Goal: Task Accomplishment & Management: Use online tool/utility

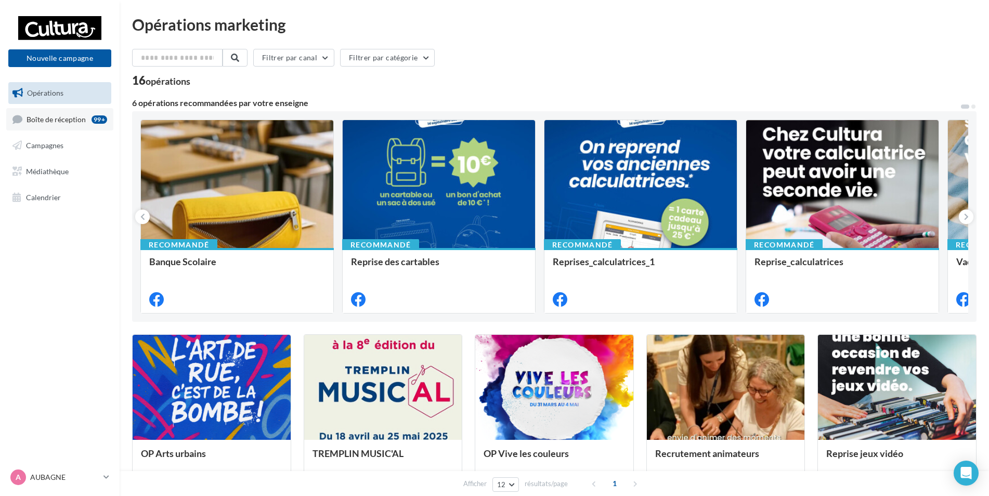
click at [67, 123] on span "Boîte de réception" at bounding box center [56, 118] width 59 height 9
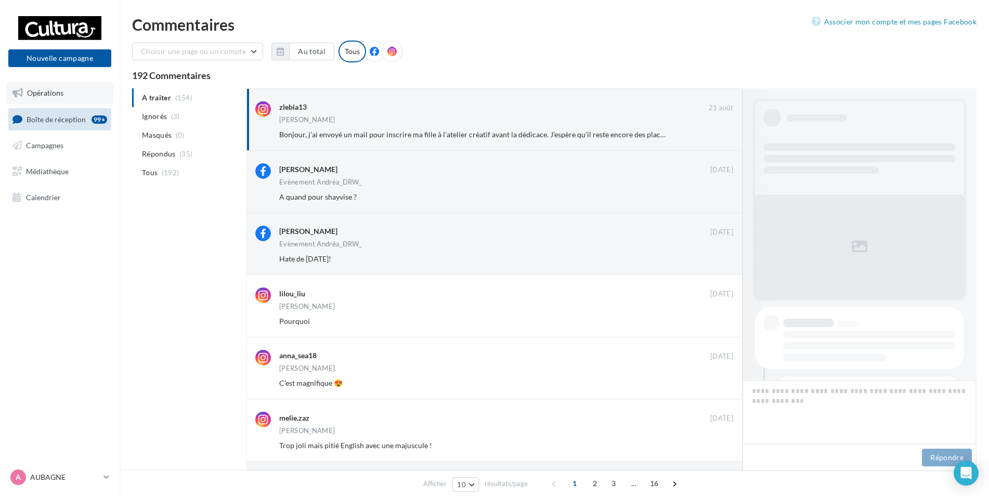
scroll to position [247, 0]
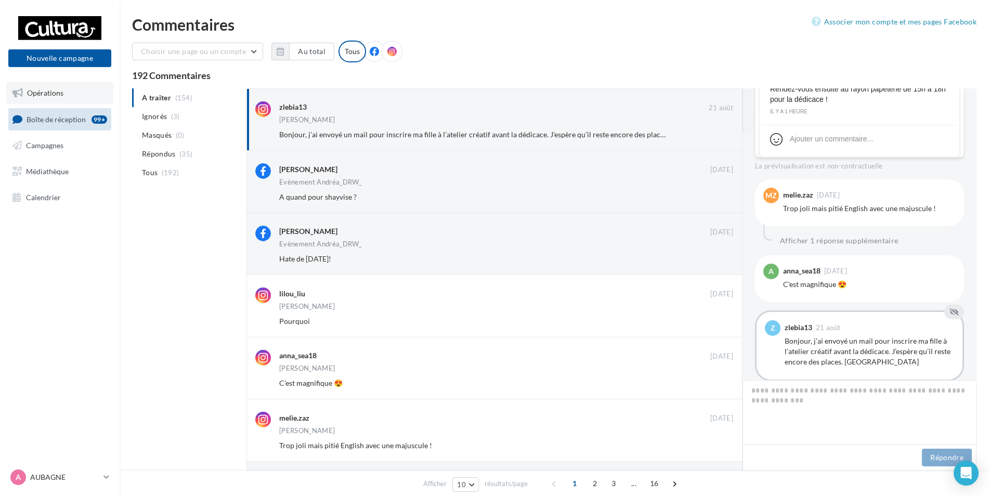
click at [62, 96] on span "Opérations" at bounding box center [45, 92] width 36 height 9
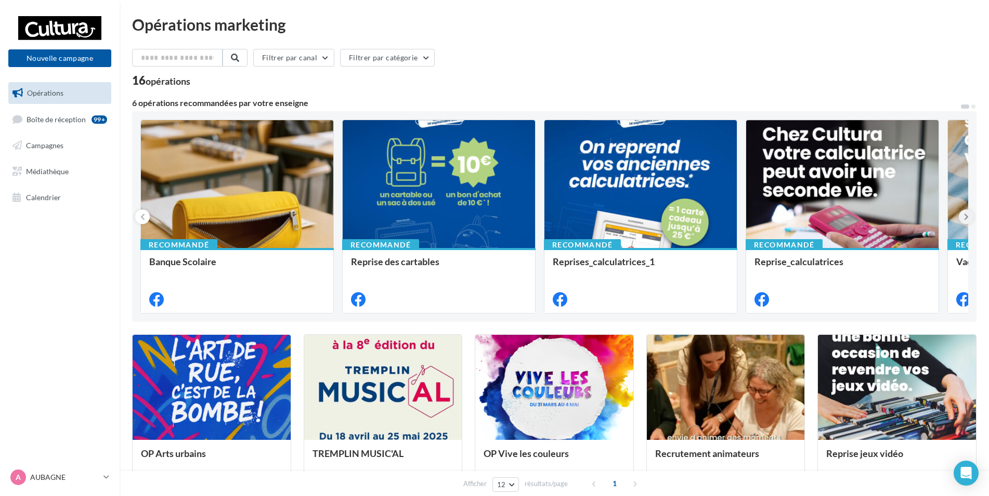
click at [965, 214] on icon at bounding box center [966, 217] width 5 height 10
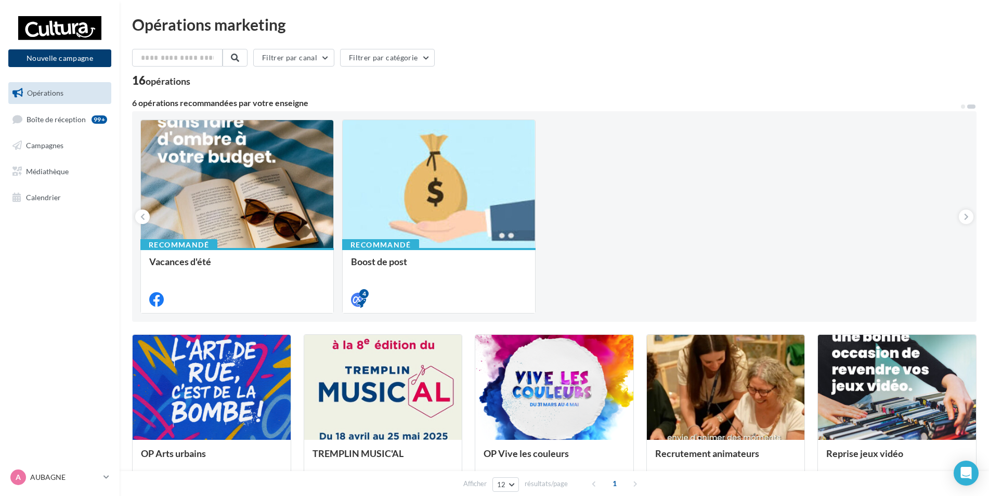
click at [46, 61] on button "Nouvelle campagne" at bounding box center [59, 58] width 103 height 18
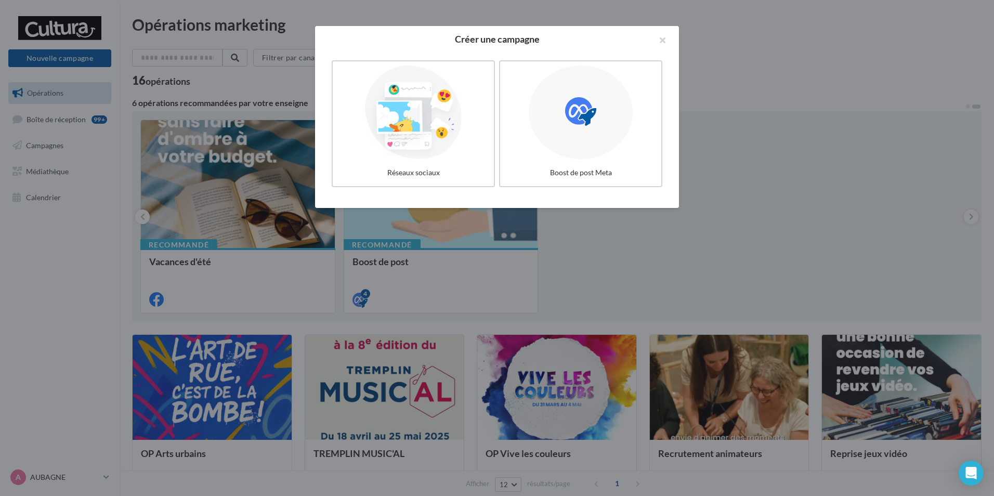
click at [782, 395] on div at bounding box center [497, 248] width 994 height 496
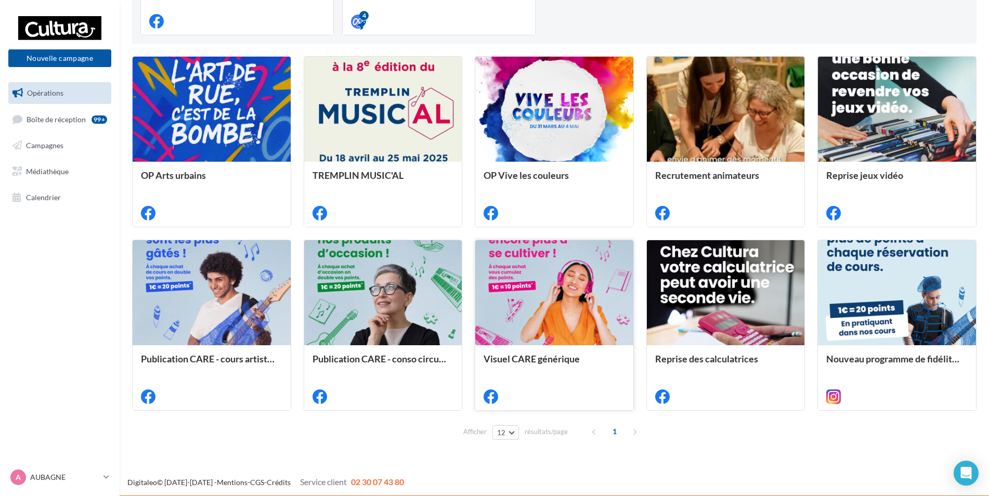
scroll to position [279, 0]
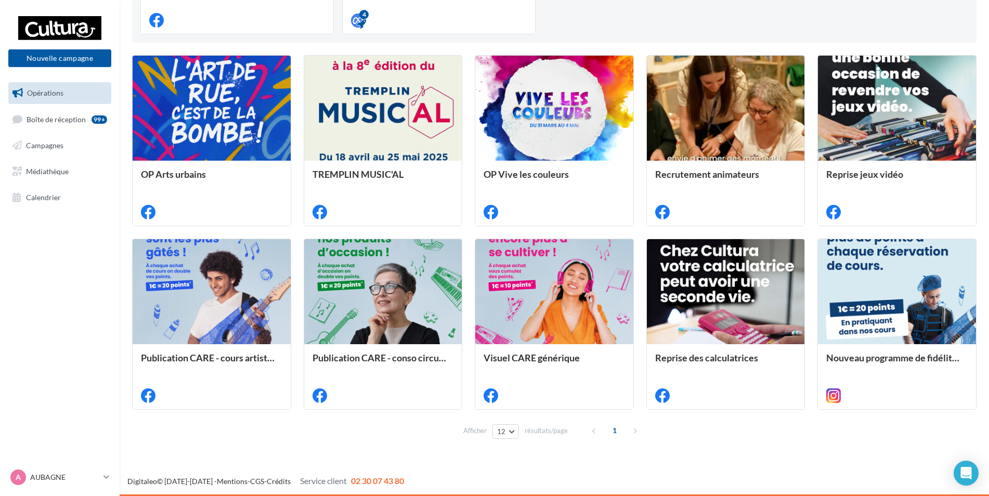
click at [632, 431] on div "1" at bounding box center [615, 430] width 59 height 17
click at [516, 432] on button "12" at bounding box center [505, 431] width 27 height 15
click at [511, 381] on button "24" at bounding box center [528, 377] width 73 height 18
click at [510, 428] on button "24" at bounding box center [505, 431] width 27 height 15
click at [508, 398] on span "48" at bounding box center [505, 394] width 8 height 8
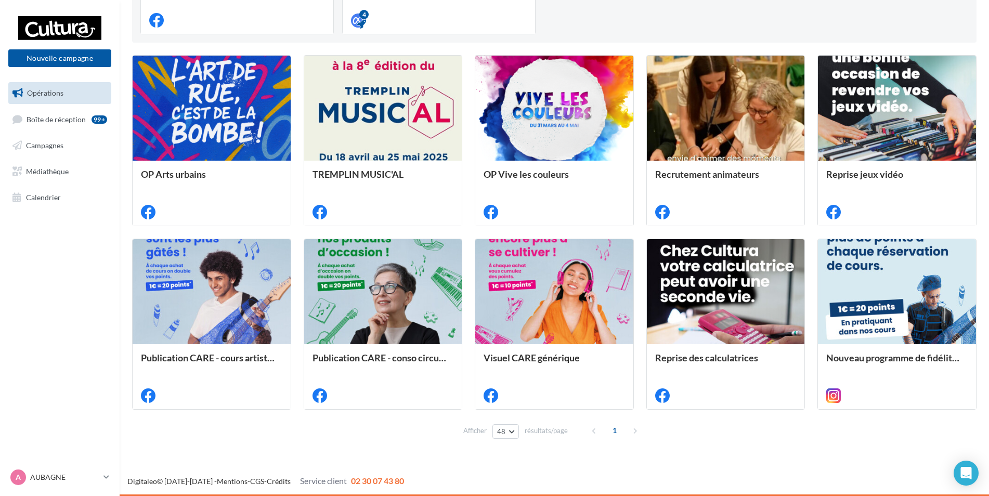
click at [631, 432] on div "1" at bounding box center [615, 430] width 59 height 17
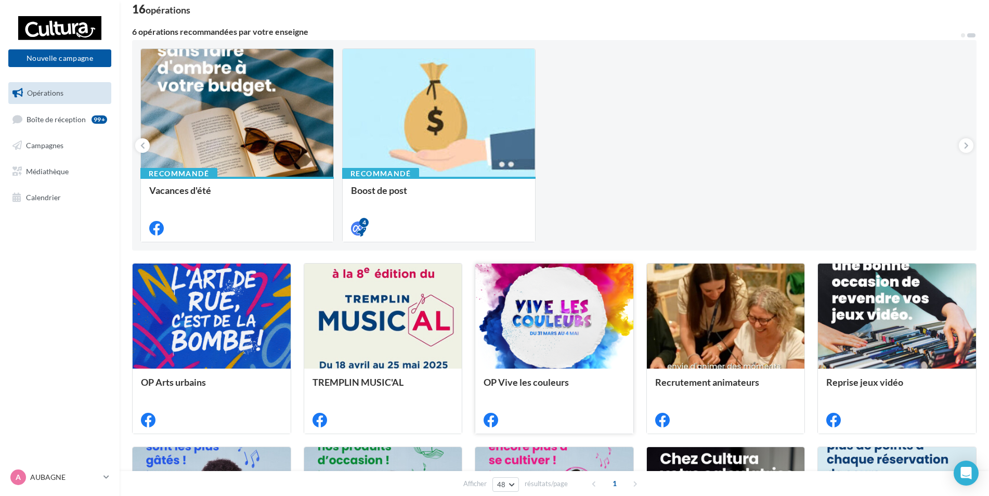
scroll to position [0, 0]
